Goal: Task Accomplishment & Management: Complete application form

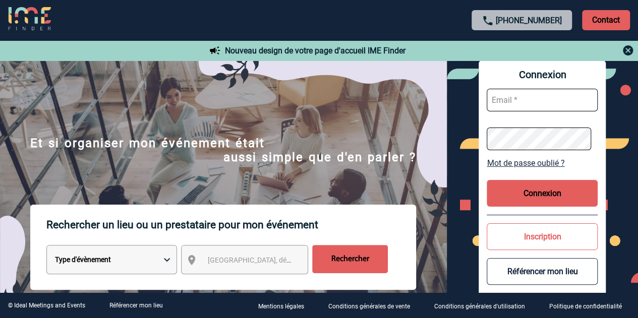
click at [515, 102] on input "text" at bounding box center [542, 100] width 111 height 23
paste input "[PERSON_NAME][EMAIL_ADDRESS][DOMAIN_NAME]"
type input "[PERSON_NAME][EMAIL_ADDRESS][DOMAIN_NAME]"
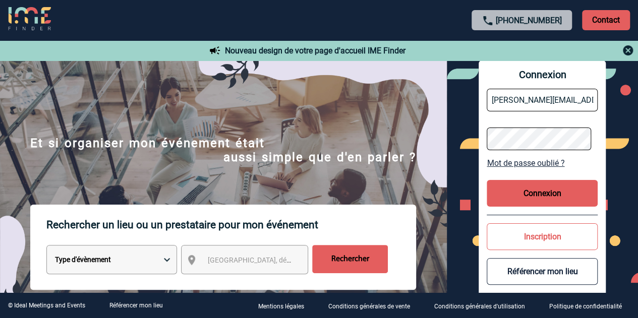
click at [529, 190] on button "Connexion" at bounding box center [542, 193] width 111 height 27
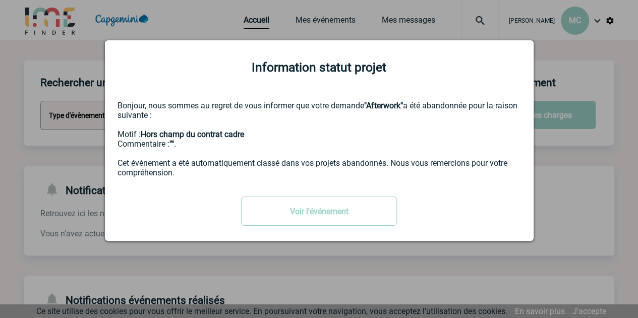
click at [506, 208] on div "Voir l'événement" at bounding box center [319, 211] width 403 height 29
click at [457, 29] on div at bounding box center [319, 159] width 638 height 318
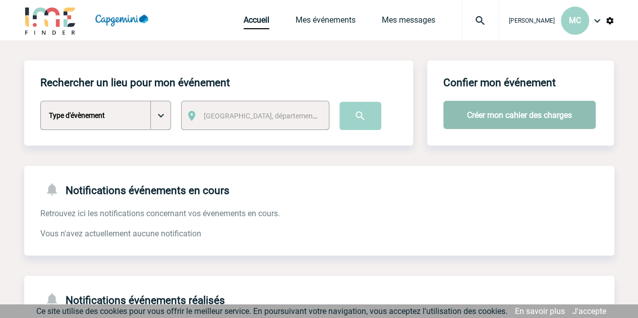
click at [502, 119] on button "Créer mon cahier des charges" at bounding box center [519, 115] width 152 height 28
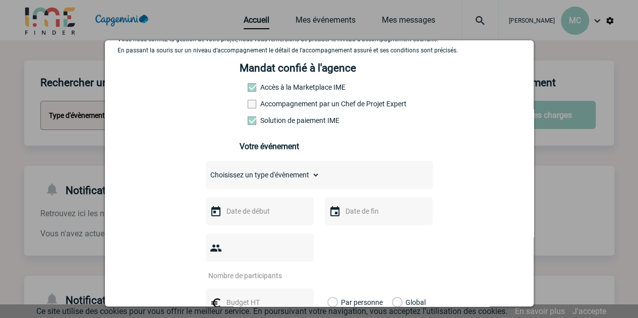
scroll to position [50, 0]
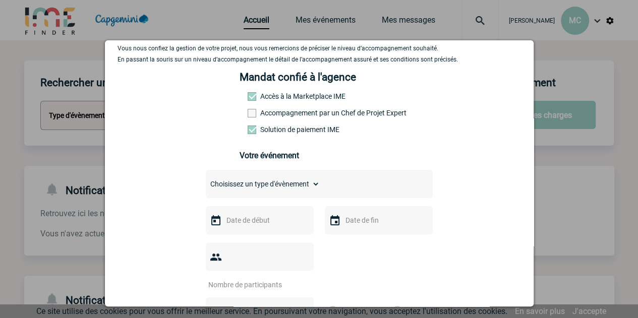
click at [262, 184] on select "Choisissez un type d'évènement Séminaire avec nuitée Séminaire sans nuitée Repa…" at bounding box center [263, 184] width 114 height 14
select select "9"
click at [206, 181] on select "Choisissez un type d'évènement Séminaire avec nuitée Séminaire sans nuitée Repa…" at bounding box center [263, 184] width 114 height 14
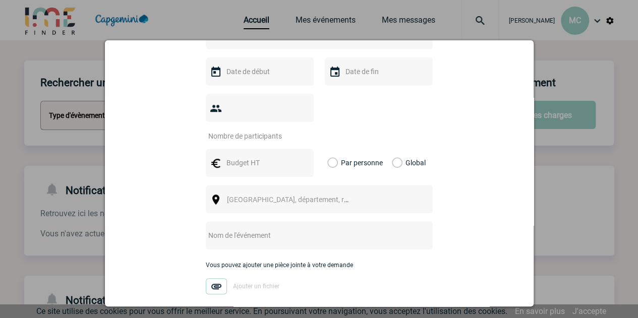
scroll to position [202, 0]
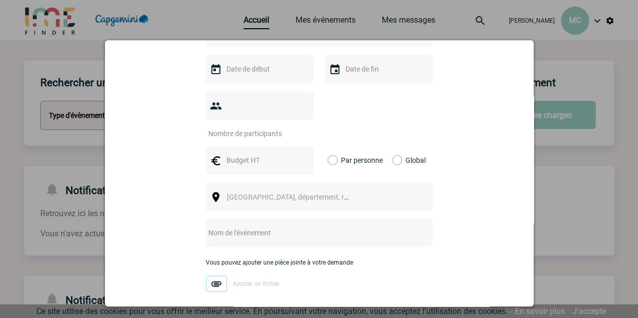
click at [259, 226] on input "text" at bounding box center [306, 232] width 200 height 13
type input "AFTERWORK CAPGEMEINI"
click at [246, 193] on span "[GEOGRAPHIC_DATA], département, région..." at bounding box center [297, 197] width 140 height 8
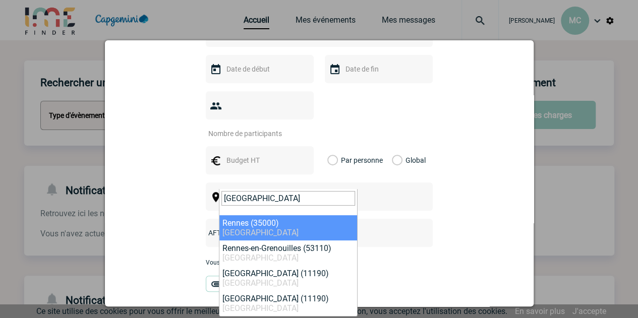
type input "RENNES"
select select "2210"
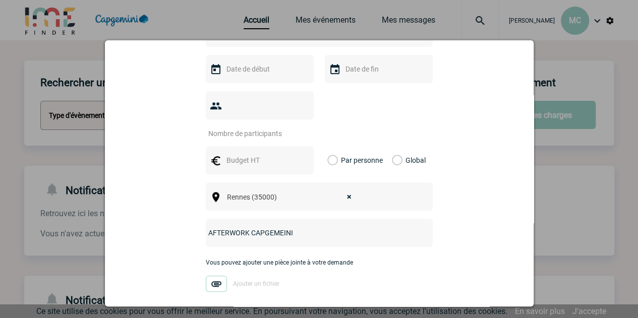
click at [332, 146] on label "Par personne" at bounding box center [332, 160] width 11 height 28
click at [0, 0] on input "Par personne" at bounding box center [0, 0] width 0 height 0
click at [239, 154] on input "text" at bounding box center [259, 160] width 70 height 13
type input "40"
click at [232, 127] on input "number" at bounding box center [253, 133] width 95 height 13
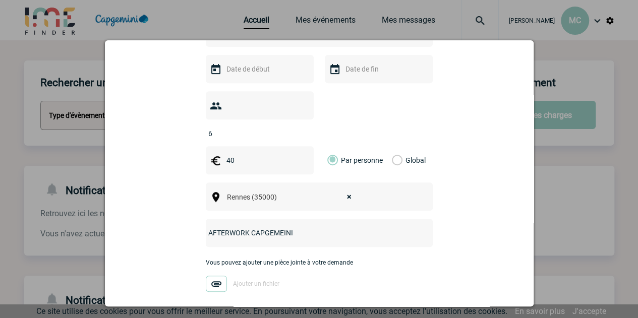
type input "6"
click at [232, 75] on input "text" at bounding box center [259, 69] width 70 height 13
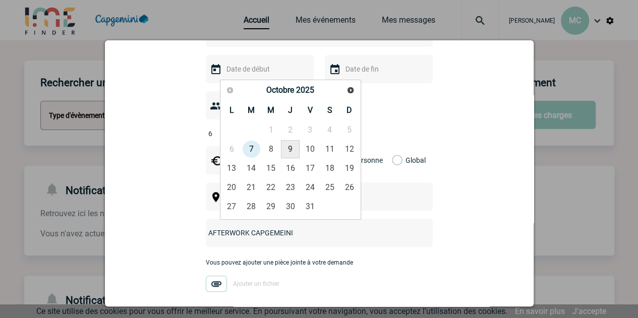
click at [288, 146] on link "9" at bounding box center [290, 149] width 19 height 18
type input "09-10-2025"
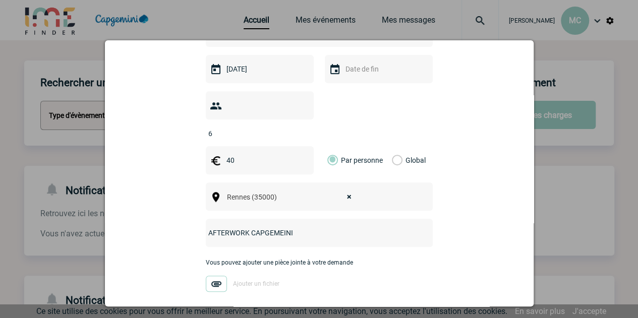
click at [345, 74] on input "text" at bounding box center [378, 69] width 70 height 13
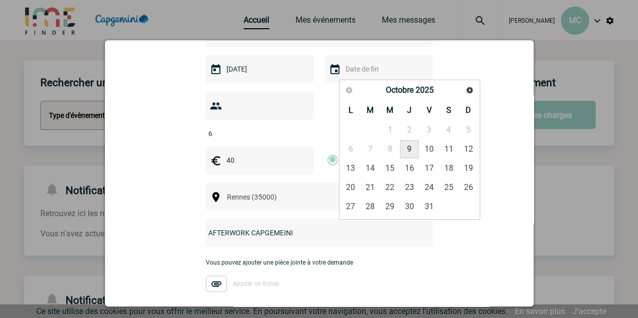
click at [410, 150] on link "9" at bounding box center [409, 149] width 19 height 18
type input "09-10-2025"
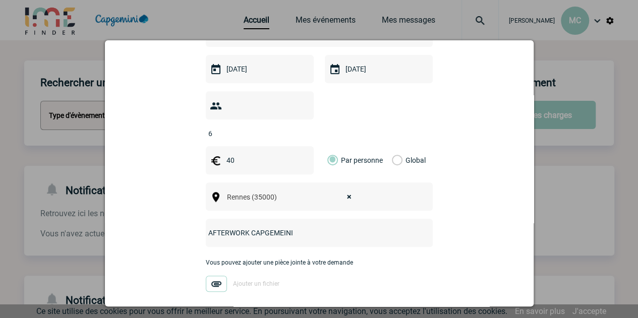
click at [413, 259] on div "Vous pouvez ajouter une pièce jointe à votre demande Ajouter un fichier" at bounding box center [319, 280] width 227 height 42
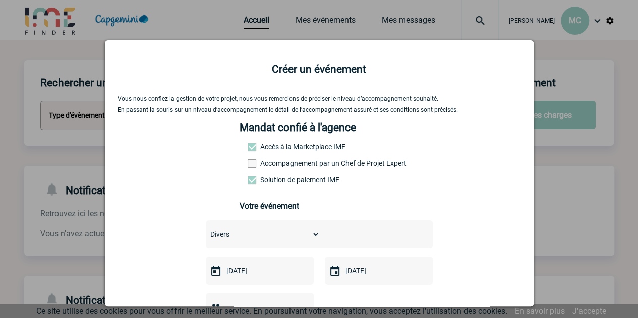
scroll to position [50, 0]
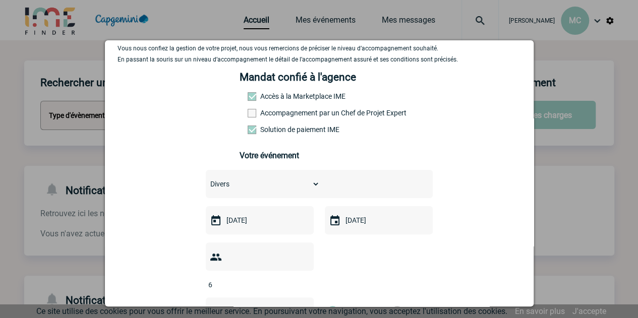
click at [351, 187] on div "Choisissez un type d'évènement Séminaire avec nuitée Séminaire sans nuitée Repa…" at bounding box center [319, 184] width 227 height 28
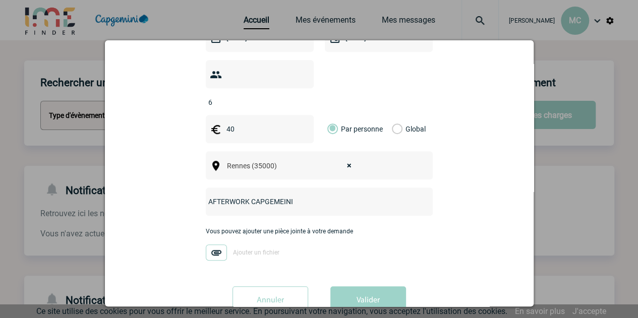
scroll to position [249, 0]
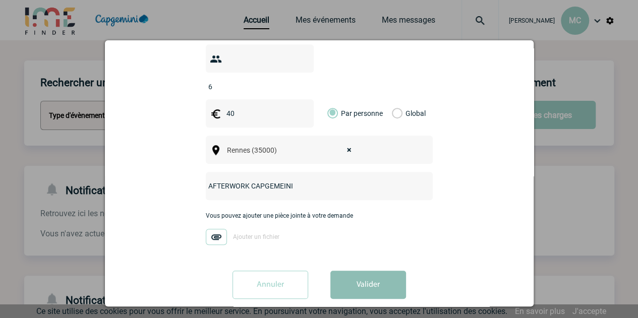
click at [372, 271] on button "Valider" at bounding box center [368, 285] width 76 height 28
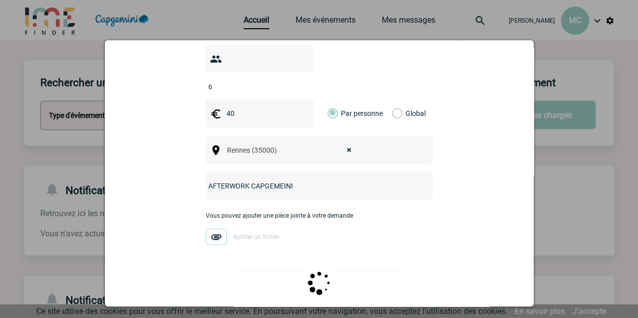
scroll to position [0, 0]
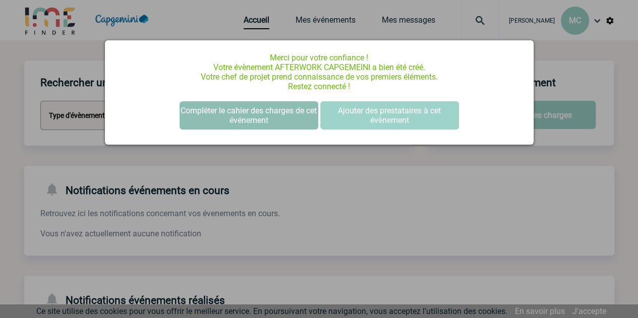
click at [267, 110] on button "Compléter le cahier des charges de cet événement" at bounding box center [249, 115] width 139 height 28
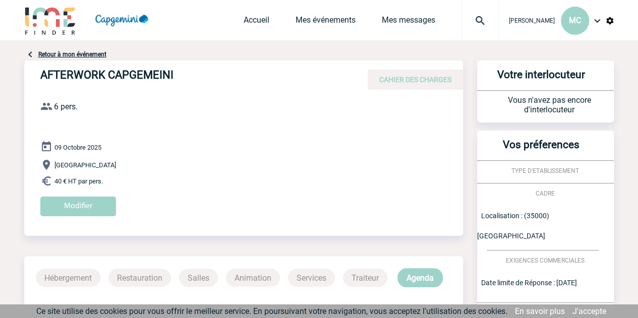
click at [554, 170] on span "TYPE D'ETABLISSEMENT" at bounding box center [545, 170] width 68 height 7
click at [404, 76] on span "CAHIER DES CHARGES" at bounding box center [415, 80] width 72 height 8
click at [86, 204] on input "Modifier" at bounding box center [78, 207] width 76 height 20
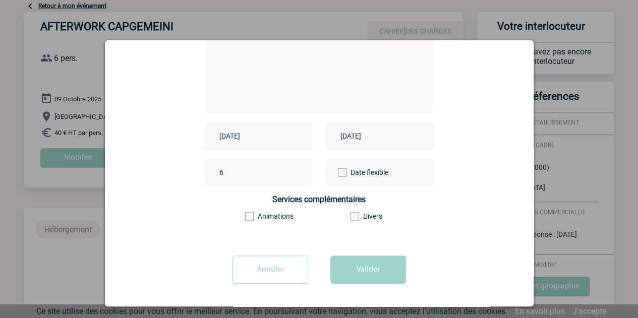
scroll to position [117, 0]
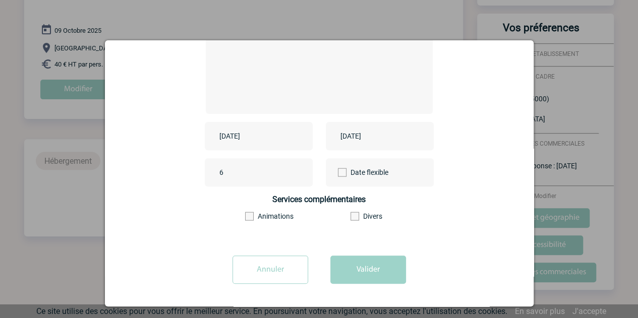
click at [259, 267] on input "Annuler" at bounding box center [270, 270] width 76 height 28
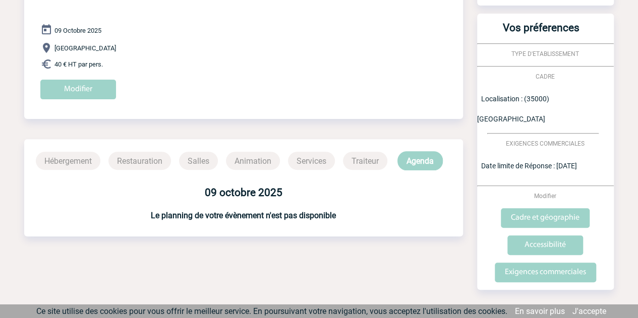
click at [72, 165] on p "Hébergement" at bounding box center [68, 161] width 65 height 18
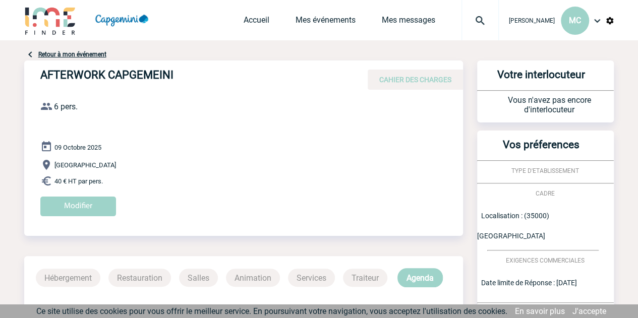
click at [533, 172] on span "TYPE D'ETABLISSEMENT" at bounding box center [545, 170] width 68 height 7
click at [562, 204] on div "Vos préferences TYPE D'ETABLISSEMENT CADRE Localisation : (35000) Rennes EXIGEN…" at bounding box center [545, 269] width 137 height 276
click at [546, 168] on span "TYPE D'ETABLISSEMENT" at bounding box center [545, 170] width 68 height 7
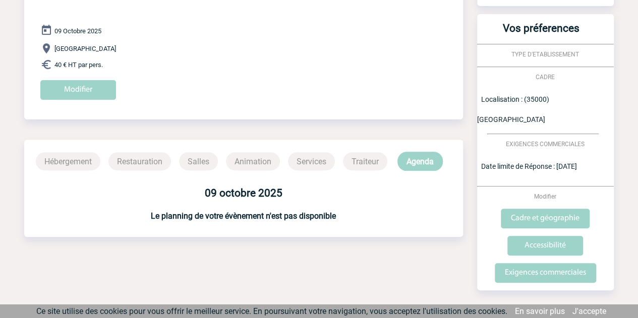
scroll to position [117, 0]
click at [59, 163] on p "Hébergement" at bounding box center [68, 161] width 65 height 18
click at [120, 160] on p "Restauration" at bounding box center [139, 161] width 63 height 18
drag, startPoint x: 186, startPoint y: 160, endPoint x: 243, endPoint y: 159, distance: 57.5
click at [186, 160] on p "Salles" at bounding box center [198, 161] width 39 height 18
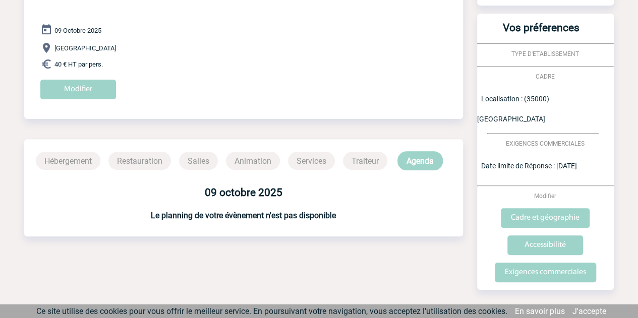
click at [255, 159] on p "Animation" at bounding box center [253, 161] width 54 height 18
click at [320, 159] on p "Services" at bounding box center [311, 161] width 47 height 18
click at [373, 164] on p "Traiteur" at bounding box center [365, 161] width 44 height 18
click at [417, 164] on p "Agenda" at bounding box center [419, 160] width 45 height 19
click at [550, 208] on input "Cadre et géographie" at bounding box center [545, 218] width 89 height 20
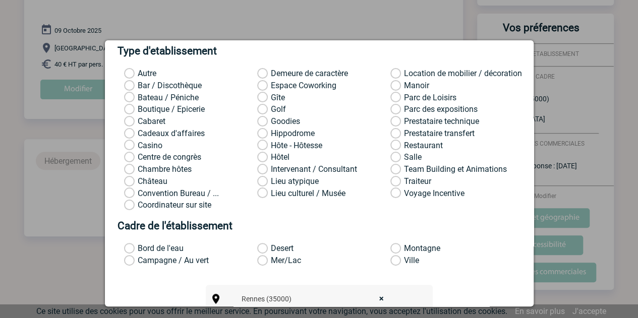
scroll to position [161, 0]
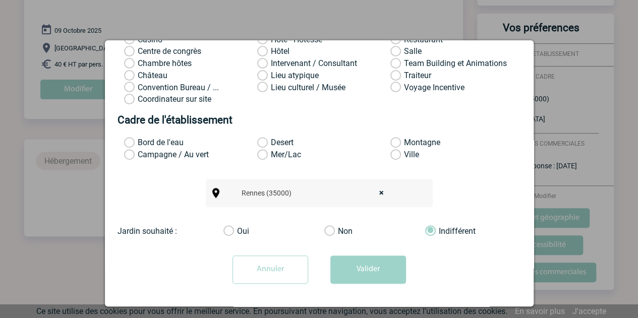
click at [254, 272] on input "Annuler" at bounding box center [270, 270] width 76 height 28
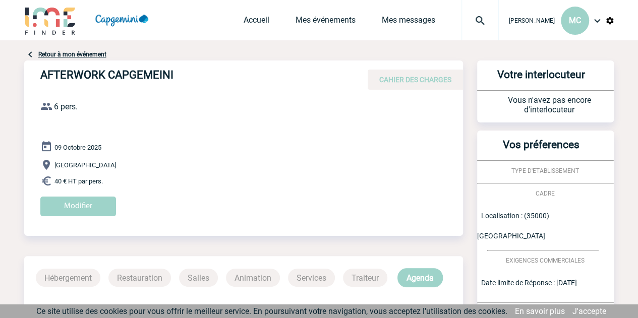
scroll to position [117, 0]
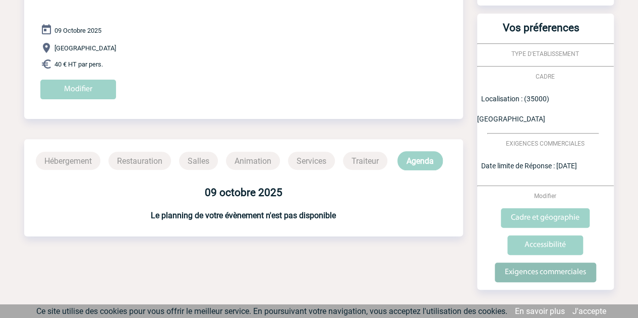
click at [548, 263] on input "Exigences commerciales" at bounding box center [545, 273] width 101 height 20
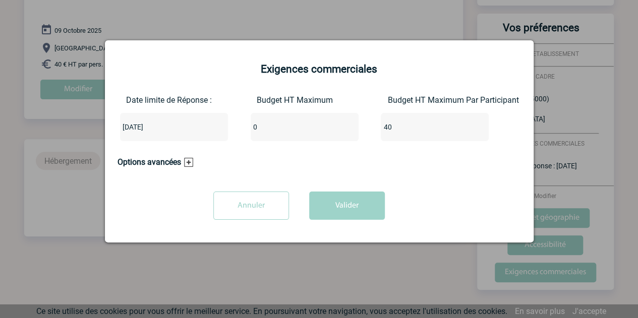
click at [237, 209] on input "Annuler" at bounding box center [251, 206] width 76 height 28
